Goal: Obtain resource: Download file/media

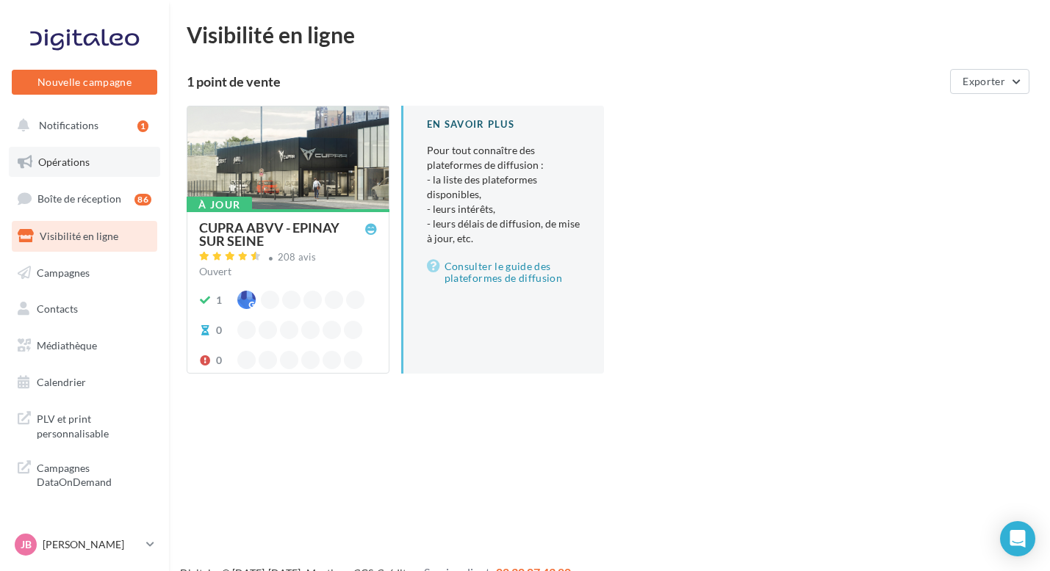
click at [84, 151] on link "Opérations" at bounding box center [84, 162] width 151 height 31
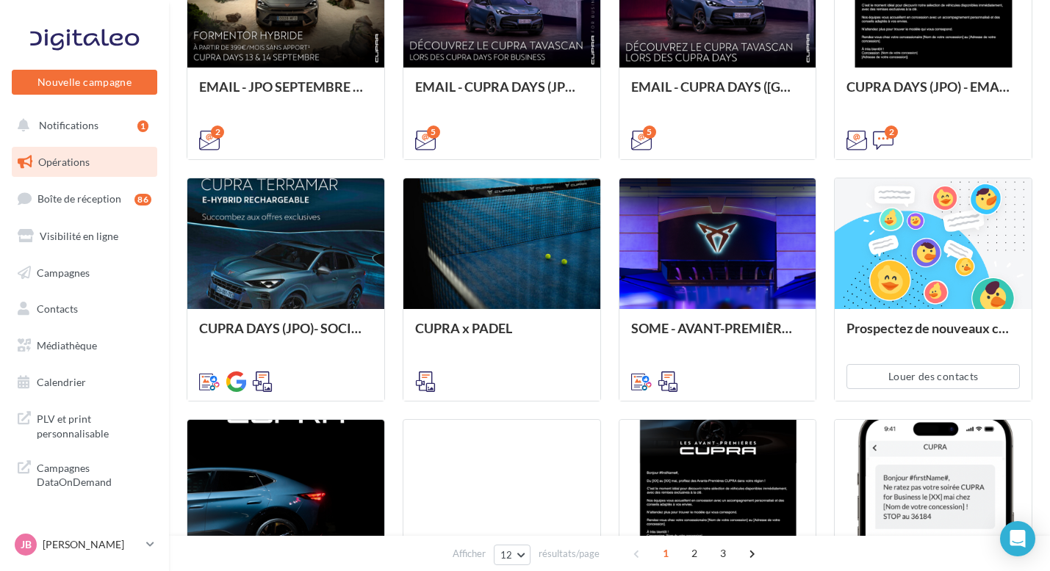
scroll to position [575, 0]
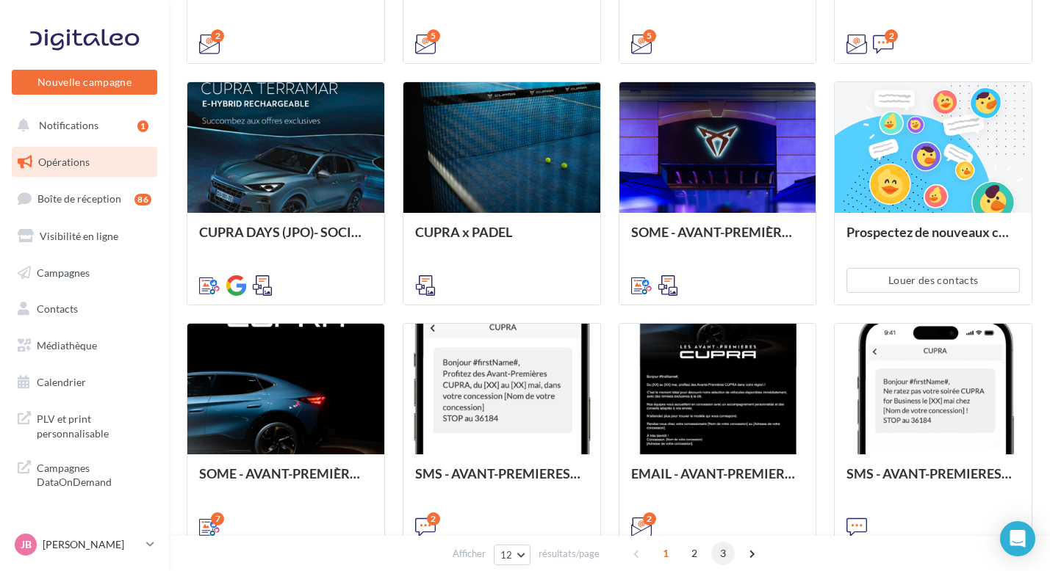
click at [715, 546] on span "3" at bounding box center [723, 554] width 24 height 24
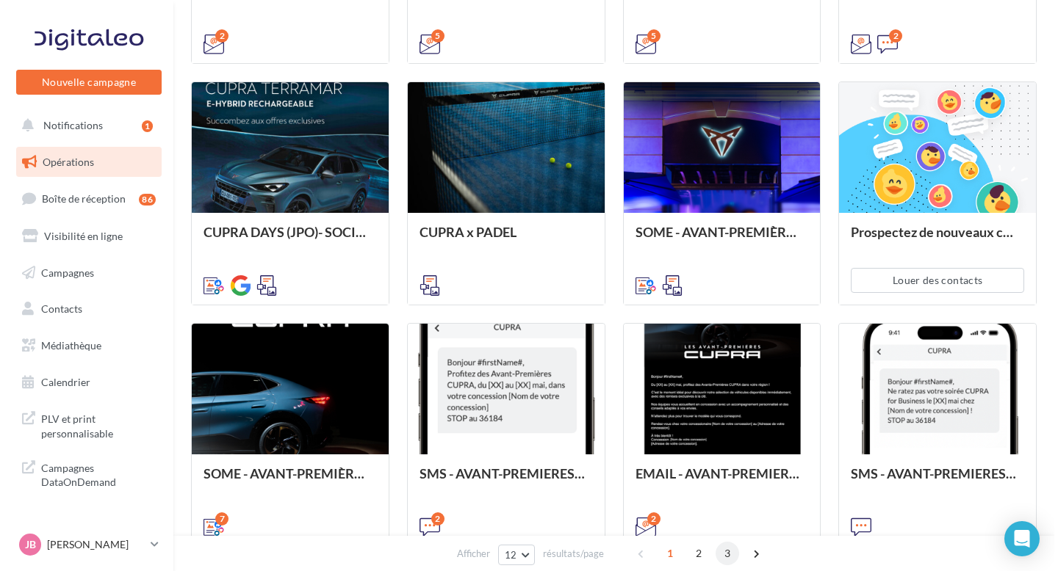
scroll to position [356, 0]
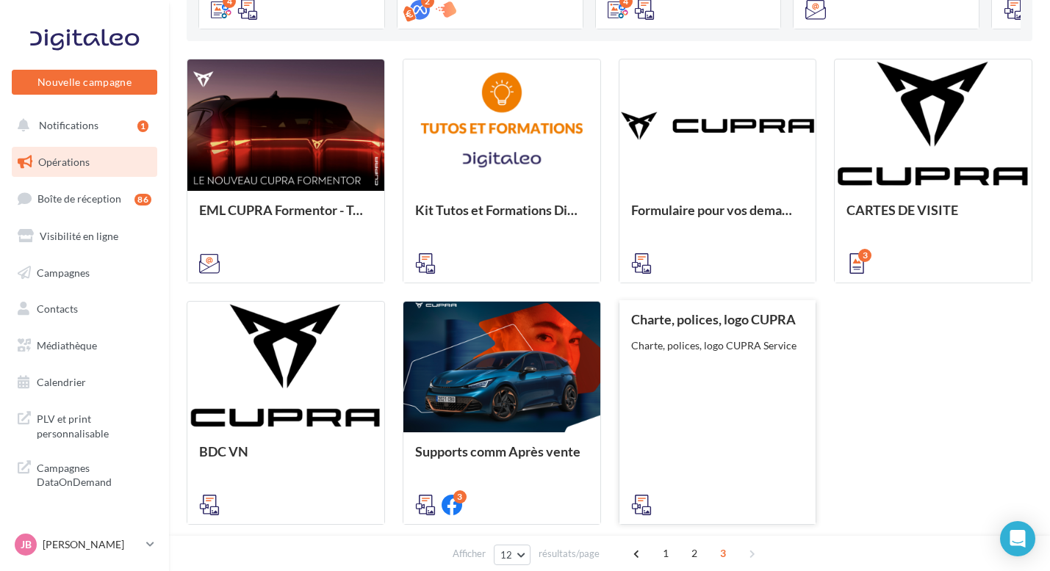
click at [656, 369] on div "Charte, polices, logo CUPRA Charte, polices, logo CUPRA Service" at bounding box center [717, 411] width 173 height 199
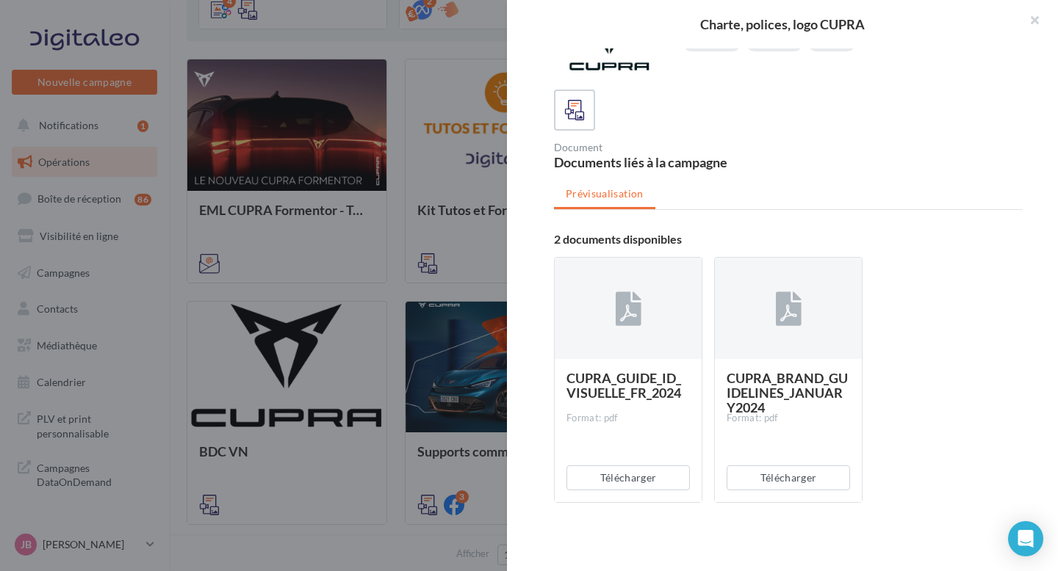
scroll to position [49, 0]
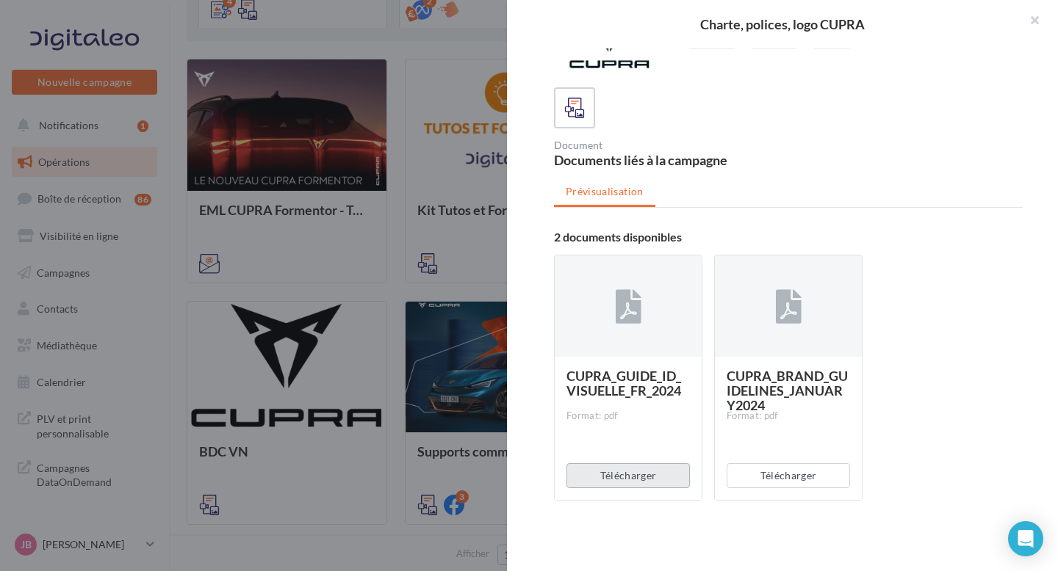
click at [627, 465] on button "Télécharger" at bounding box center [627, 475] width 123 height 25
click at [760, 473] on button "Télécharger" at bounding box center [787, 475] width 123 height 25
click at [740, 465] on button "Télécharger" at bounding box center [787, 475] width 123 height 25
click at [730, 390] on span "CUPRA_BRAND_GUIDELINES_JANUARY2024" at bounding box center [786, 391] width 121 height 46
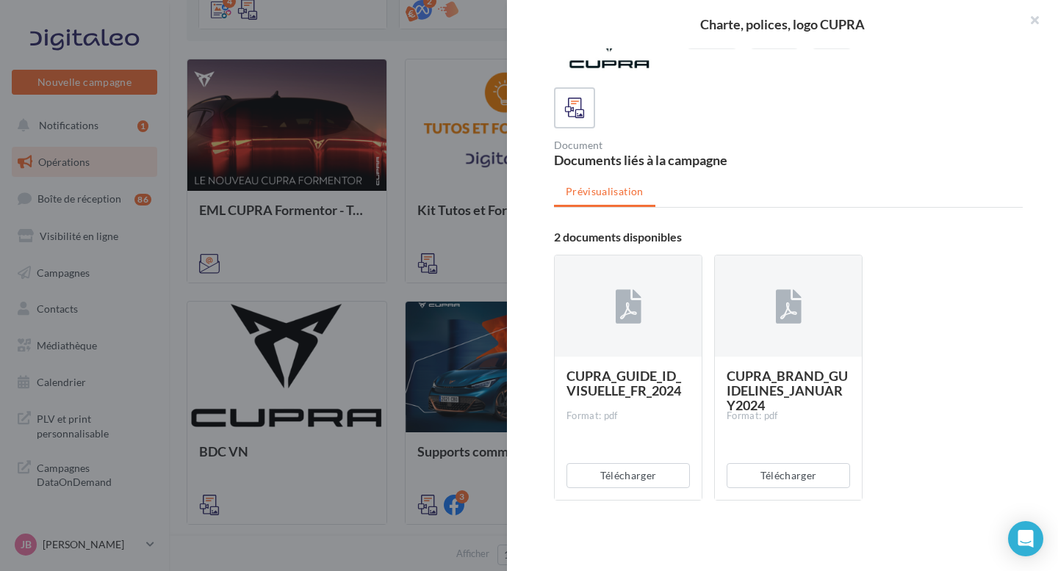
click at [748, 389] on span "CUPRA_BRAND_GUIDELINES_JANUARY2024" at bounding box center [786, 391] width 121 height 46
click at [824, 389] on span "CUPRA_BRAND_GUIDELINES_JANUARY2024" at bounding box center [786, 391] width 121 height 46
click at [762, 386] on span "CUPRA_BRAND_GUIDELINES_JANUARY2024" at bounding box center [786, 391] width 121 height 46
click at [783, 452] on div "Télécharger" at bounding box center [788, 476] width 147 height 48
click at [753, 471] on button "Télécharger" at bounding box center [787, 475] width 123 height 25
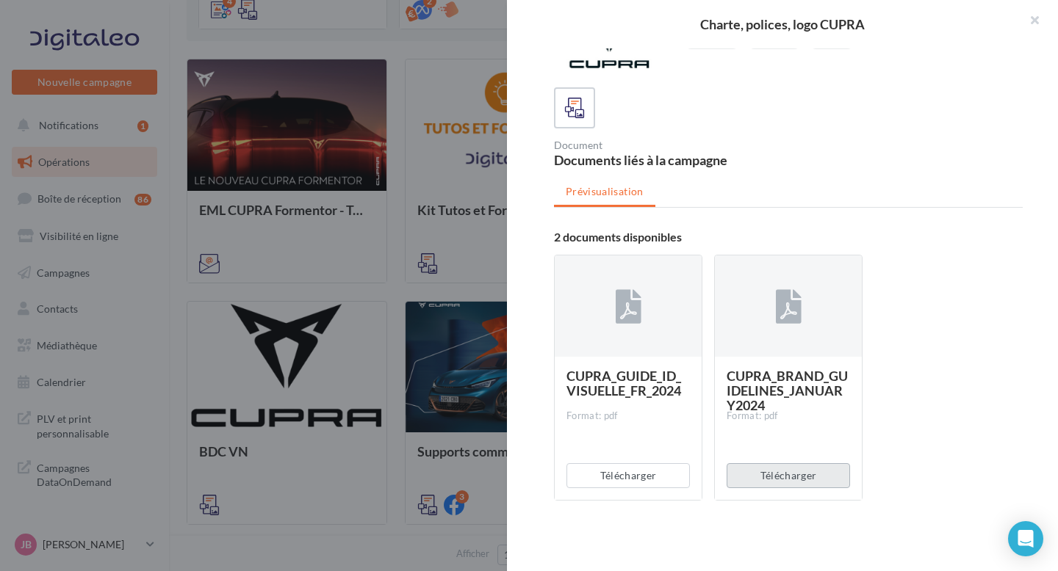
click at [753, 469] on button "Télécharger" at bounding box center [787, 475] width 123 height 25
click at [753, 469] on div "Télécharger" at bounding box center [788, 476] width 147 height 48
click at [753, 469] on button "Télécharger" at bounding box center [787, 475] width 123 height 25
click at [813, 394] on span "CUPRA_BRAND_GUIDELINES_JANUARY2024" at bounding box center [786, 391] width 121 height 46
click at [644, 369] on span "CUPRA_GUIDE_ID_VISUELLE_FR_2024" at bounding box center [623, 383] width 115 height 31
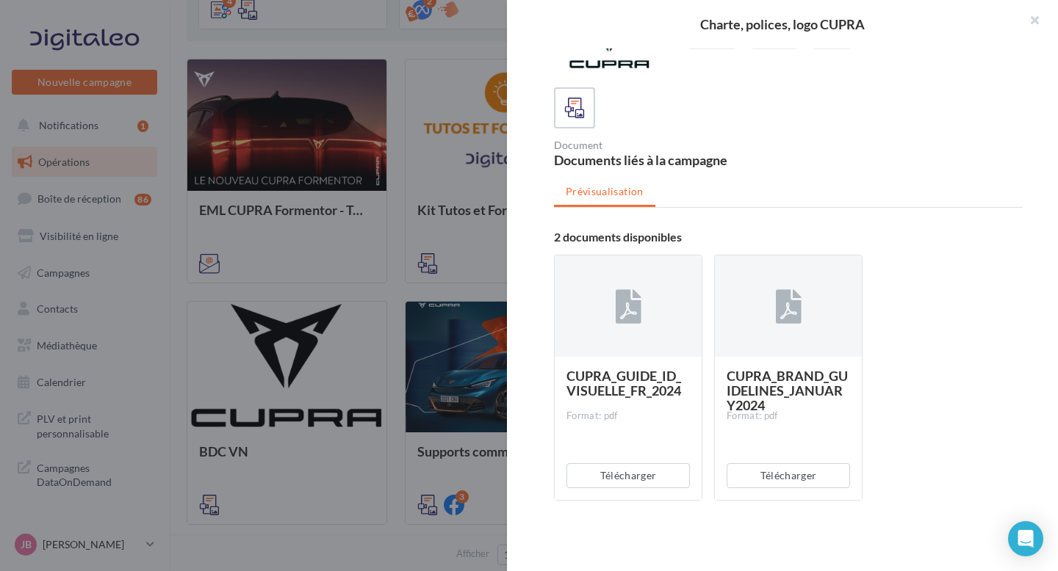
click at [654, 342] on div at bounding box center [628, 307] width 147 height 103
click at [624, 471] on button "Télécharger" at bounding box center [627, 475] width 123 height 25
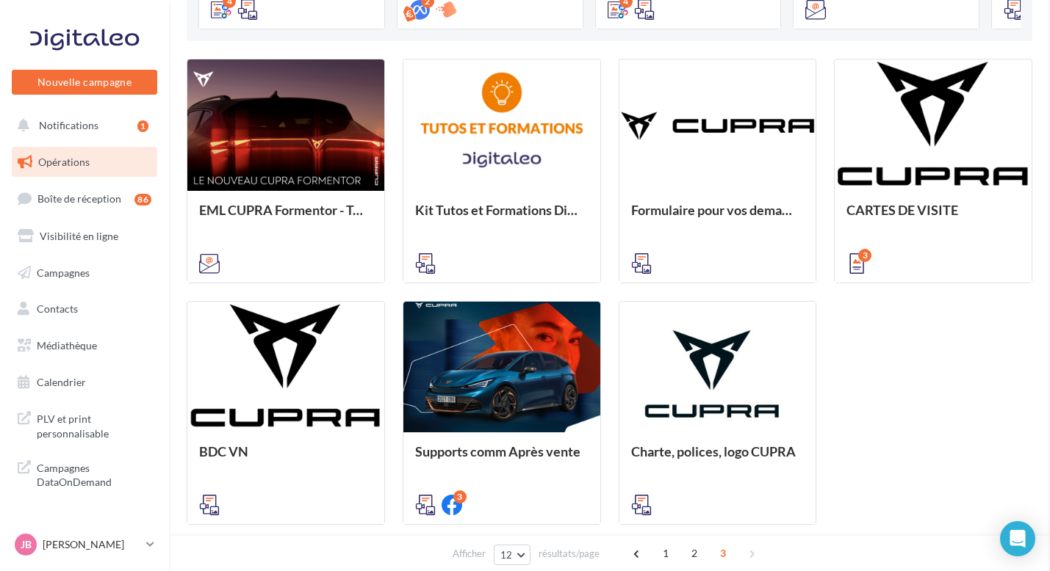
click at [86, 527] on nav "Nouvelle campagne Nouvelle campagne Notifications 1 Opérations Boîte de récepti…" at bounding box center [84, 285] width 169 height 571
click at [91, 541] on p "[PERSON_NAME]" at bounding box center [92, 545] width 98 height 15
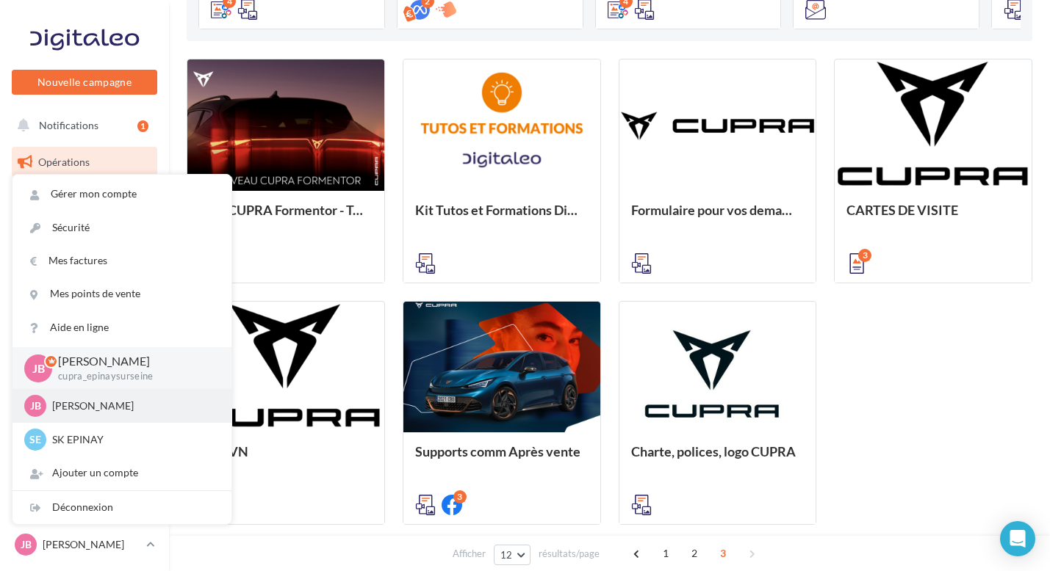
click at [58, 415] on div "JB Justine Bourgeois SEAT-EPINAY-SUR-SEINE" at bounding box center [121, 406] width 195 height 22
